Goal: Navigation & Orientation: Find specific page/section

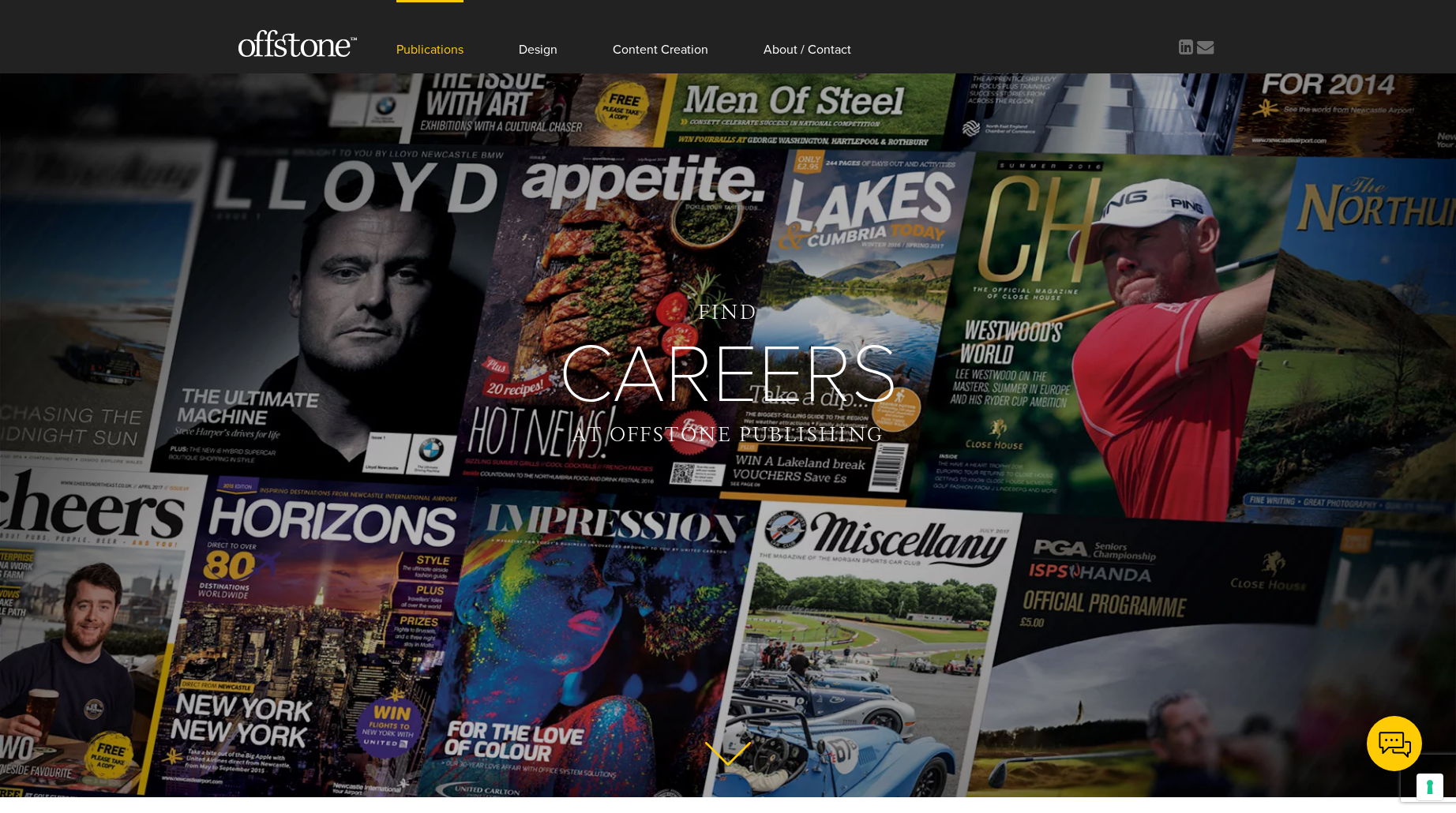
click at [430, 52] on link "Publications" at bounding box center [429, 36] width 67 height 73
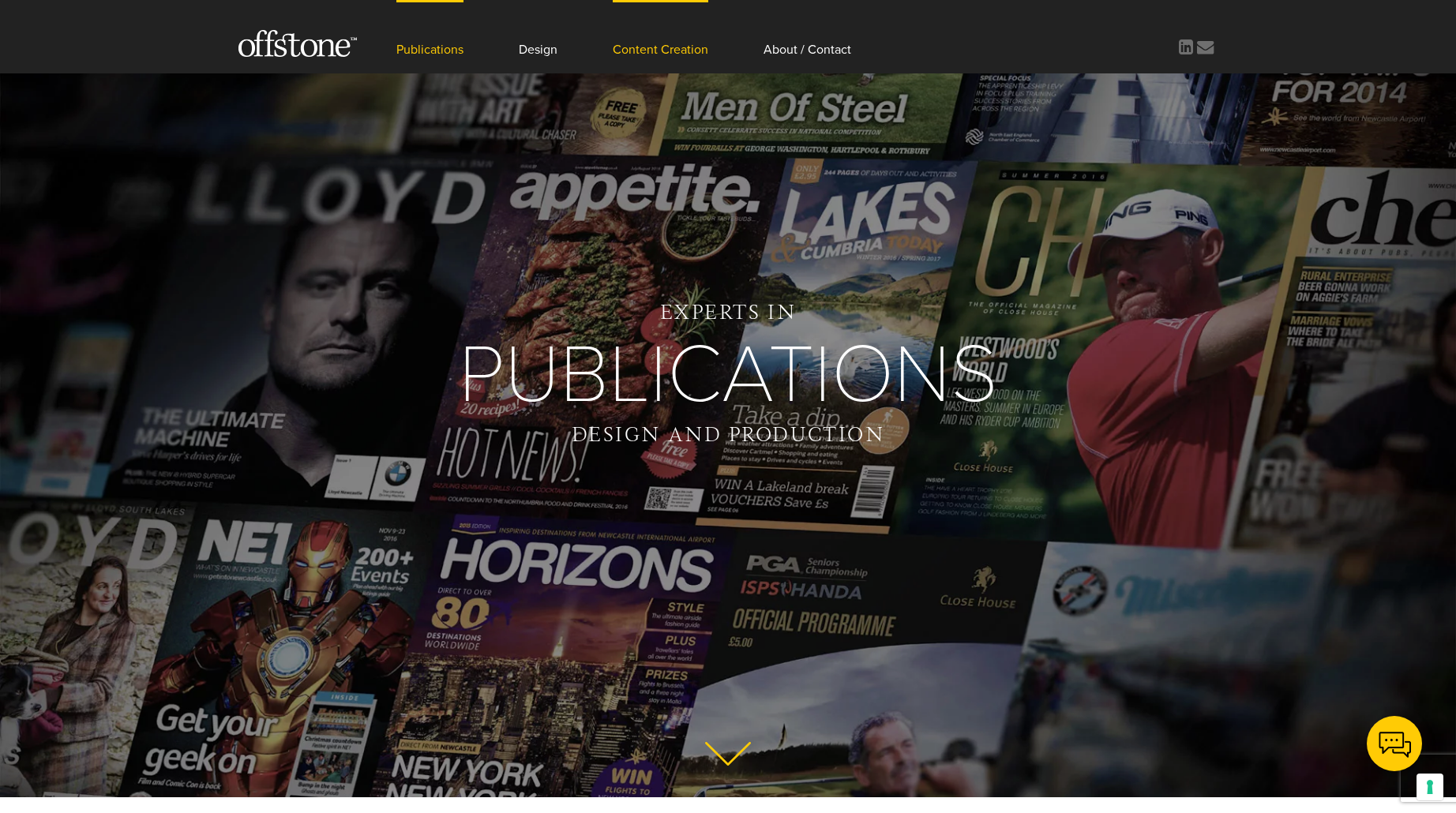
click at [674, 54] on link "Content Creation" at bounding box center [660, 36] width 95 height 73
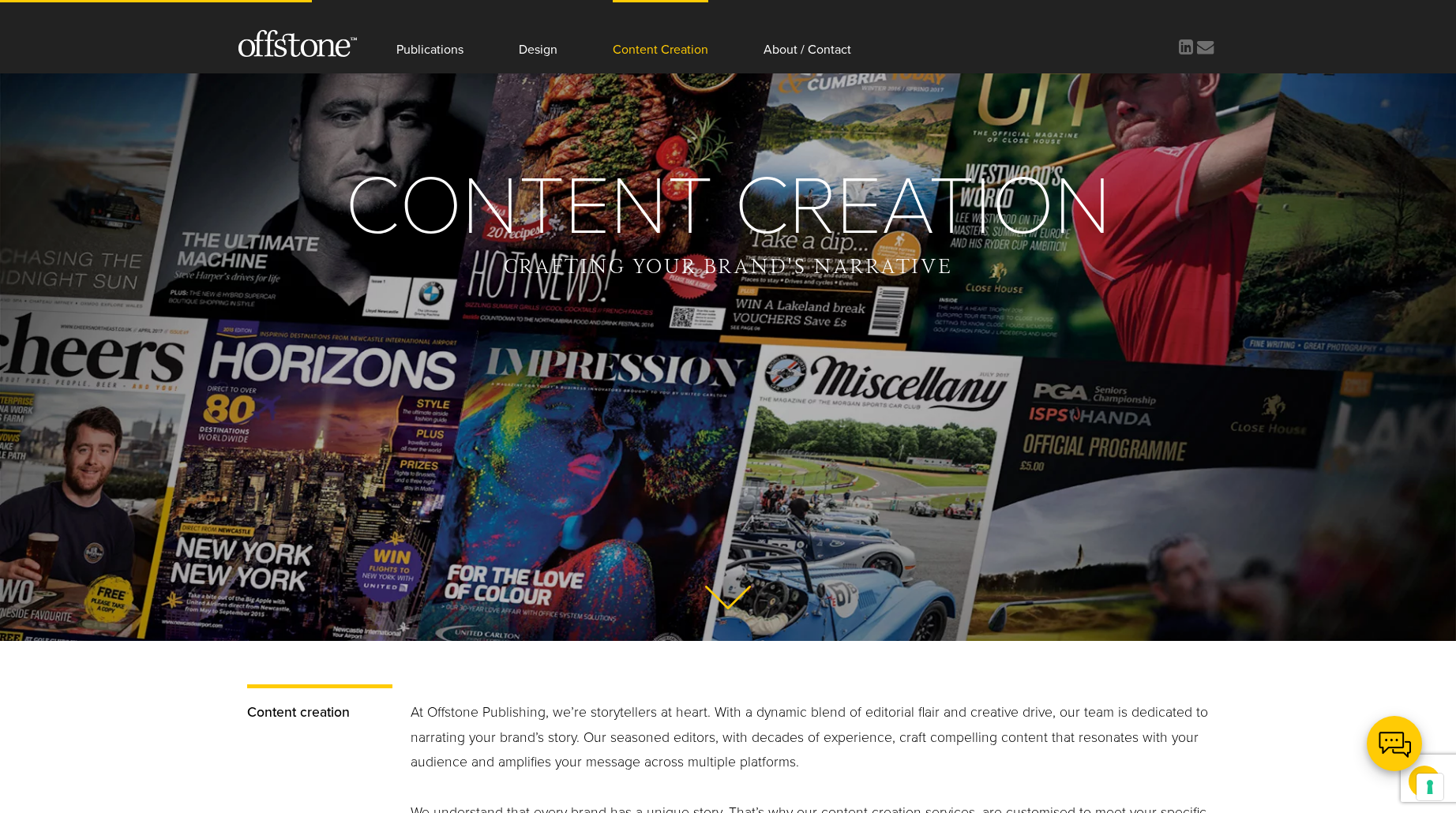
scroll to position [79, 0]
